Goal: Information Seeking & Learning: Learn about a topic

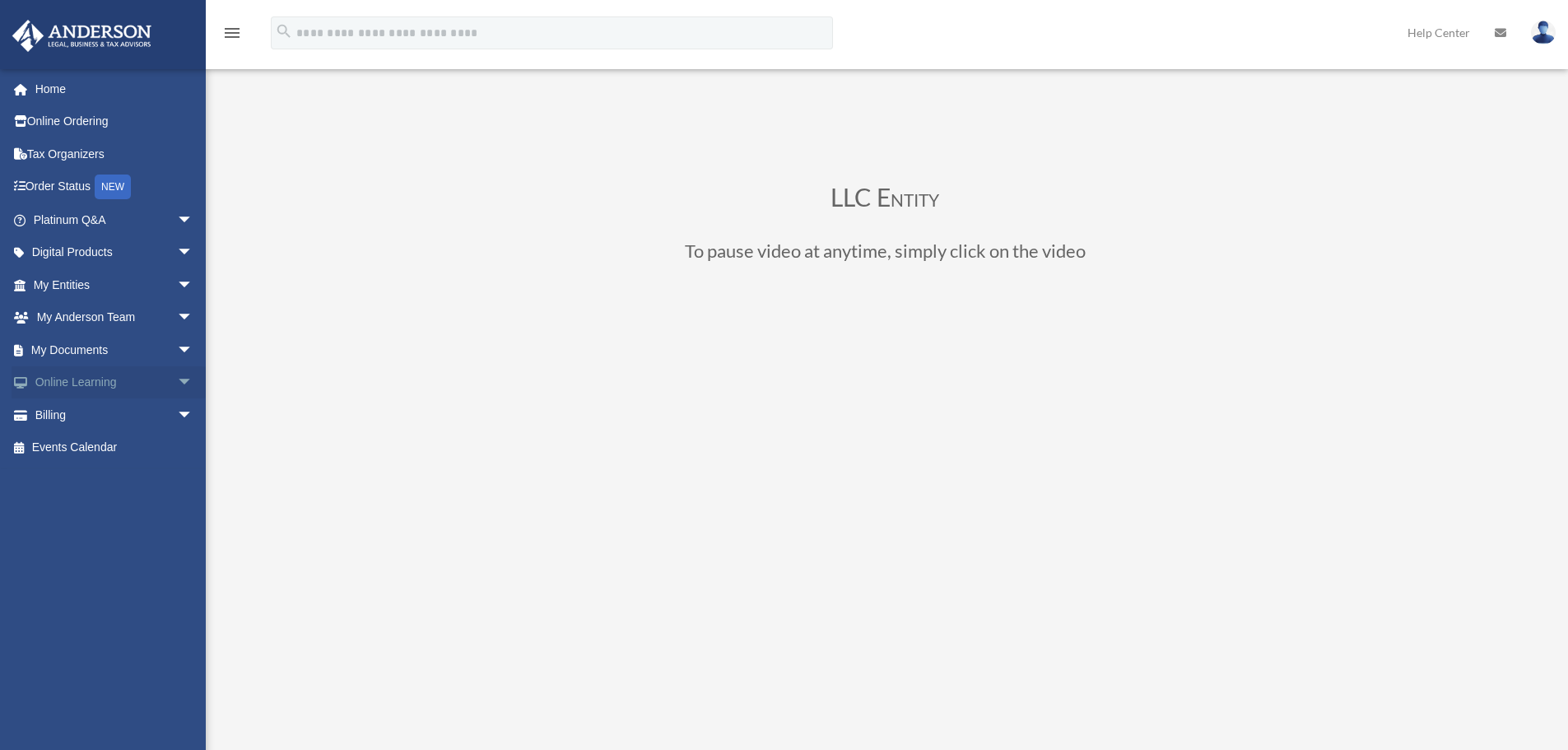
click at [177, 386] on span "arrow_drop_down" at bounding box center [193, 383] width 33 height 34
click at [71, 417] on link "Courses" at bounding box center [120, 414] width 195 height 33
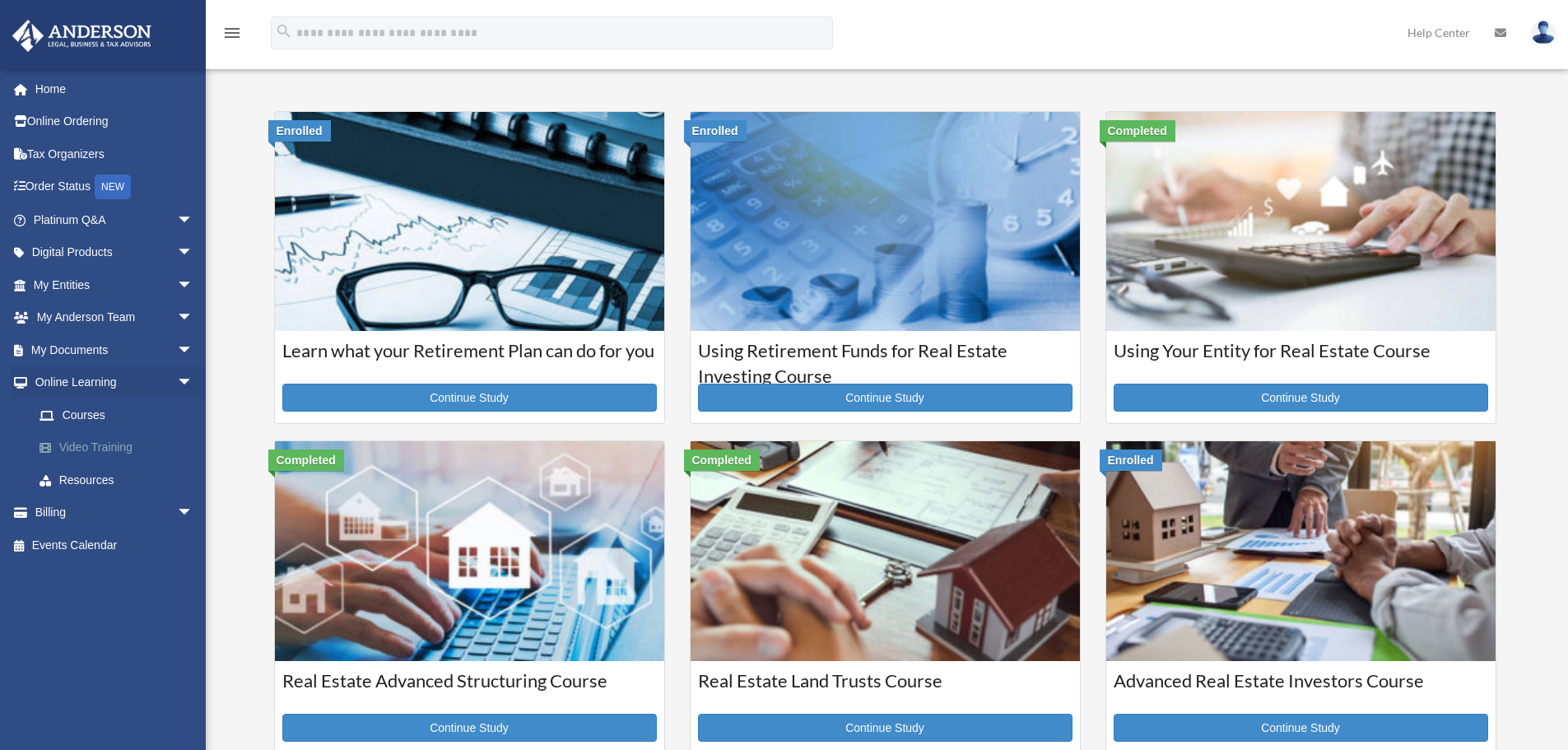
click at [90, 439] on link "Video Training" at bounding box center [120, 447] width 195 height 33
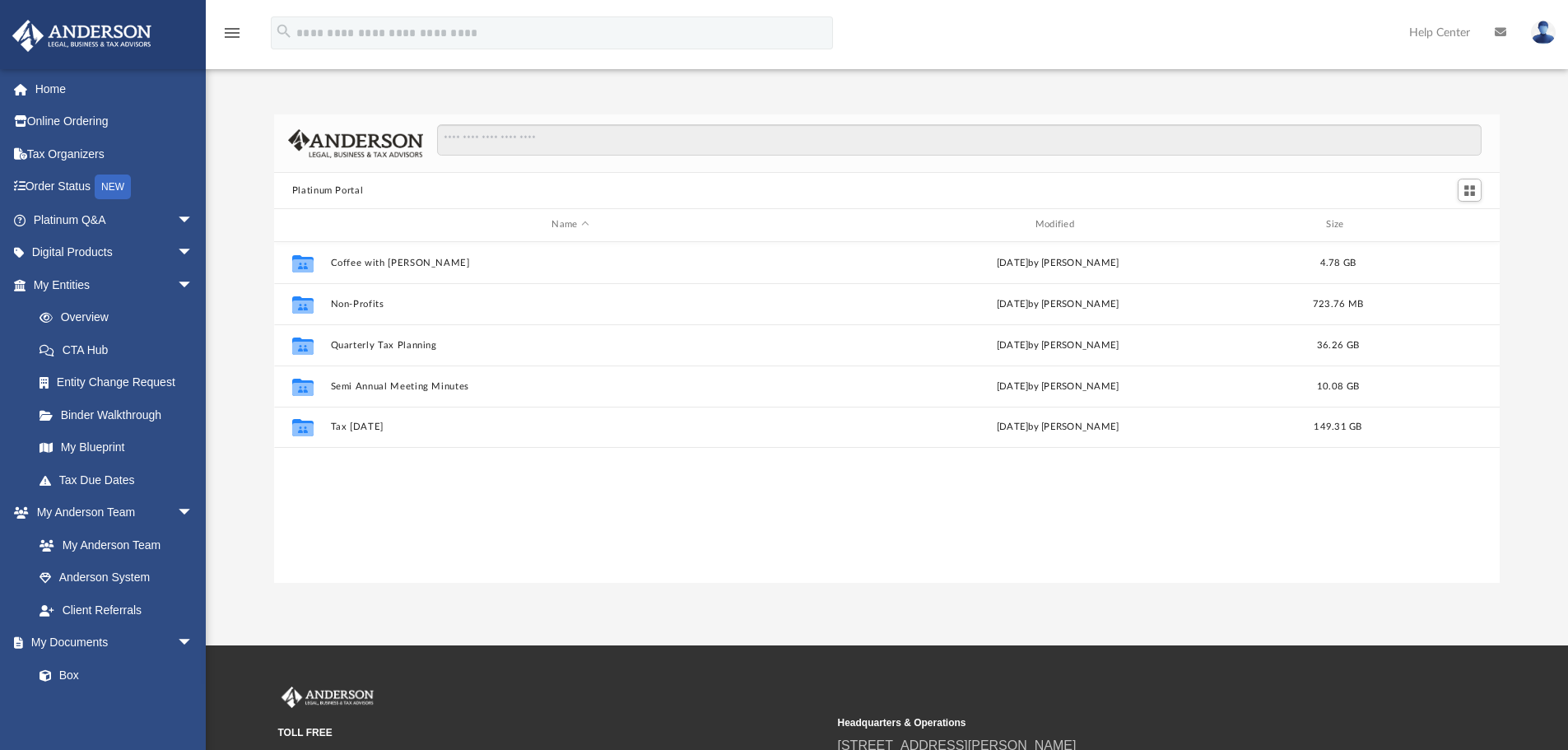
scroll to position [362, 1214]
